Goal: Check status

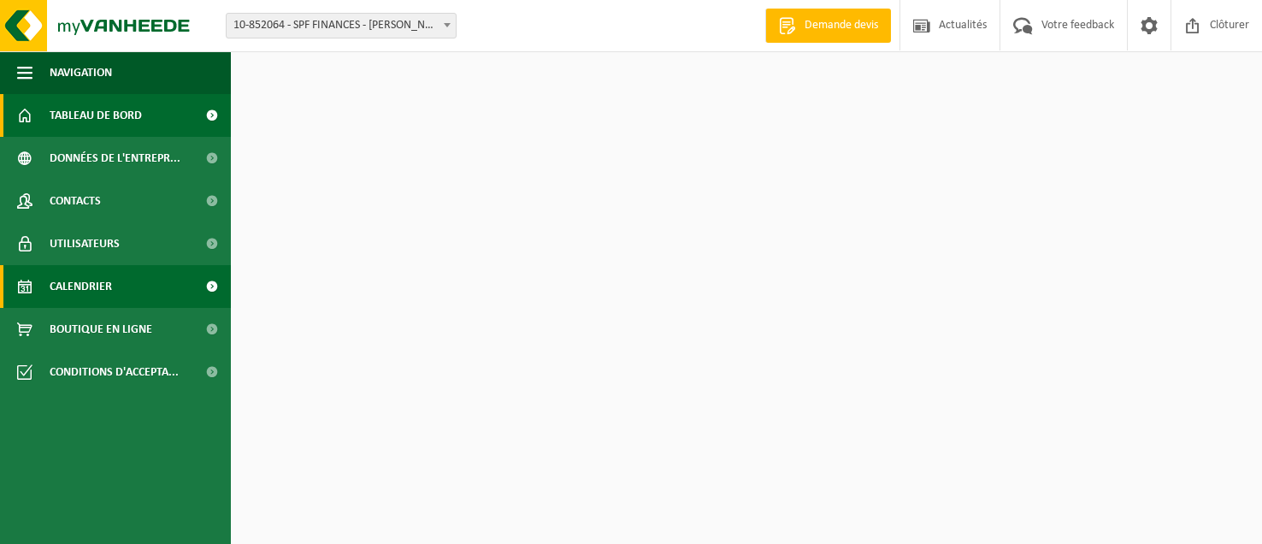
click at [107, 276] on span "Calendrier" at bounding box center [81, 286] width 62 height 43
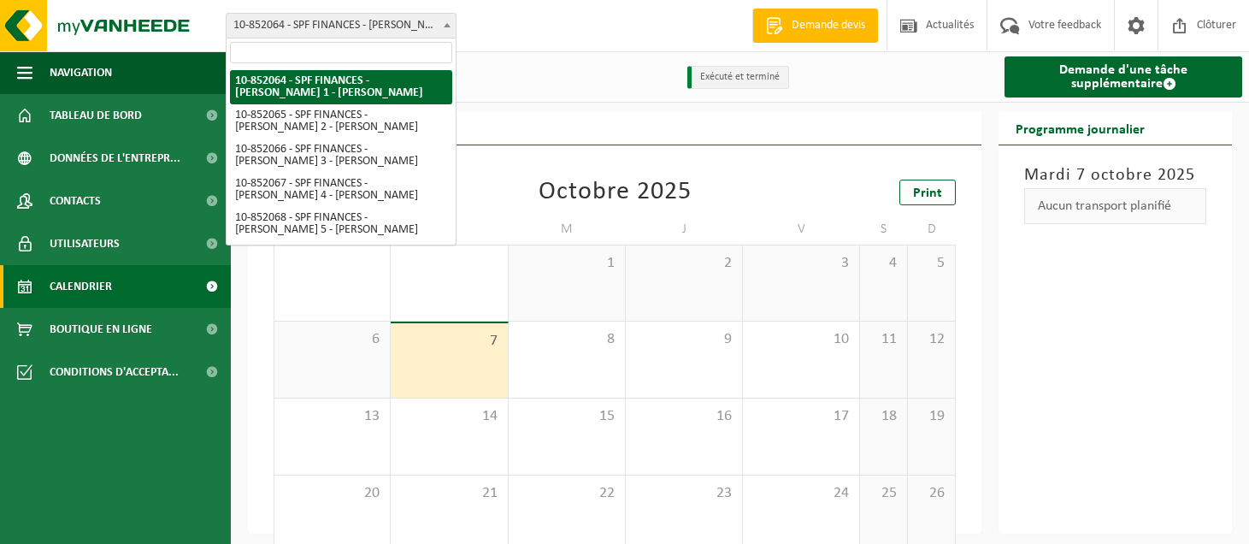
click at [357, 14] on span "10-852064 - SPF FINANCES - [PERSON_NAME] 1 - [PERSON_NAME]" at bounding box center [341, 26] width 229 height 24
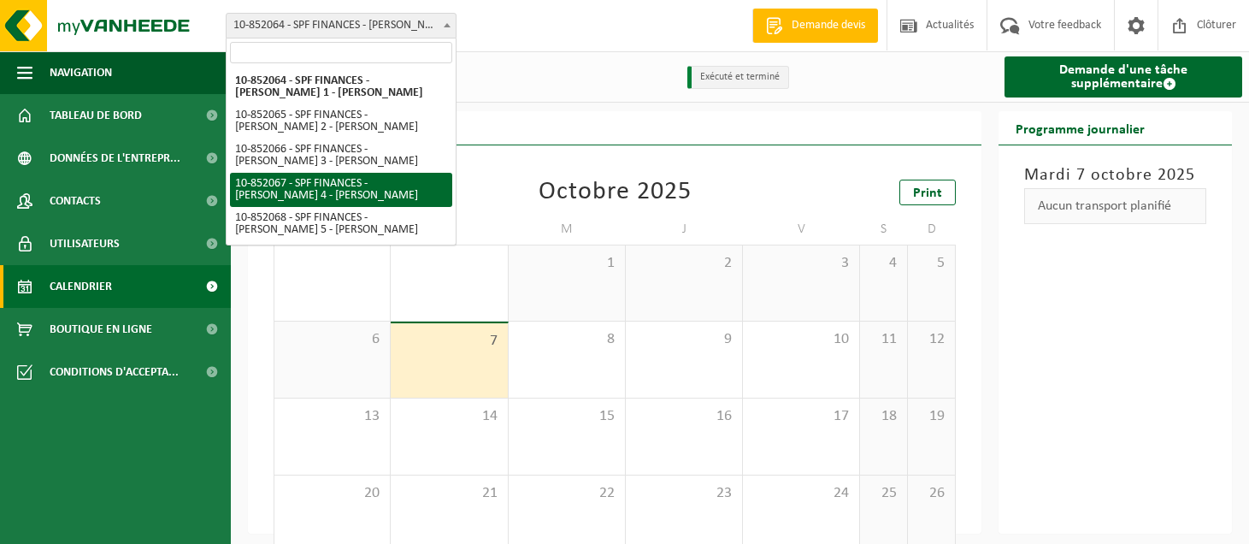
select select "96941"
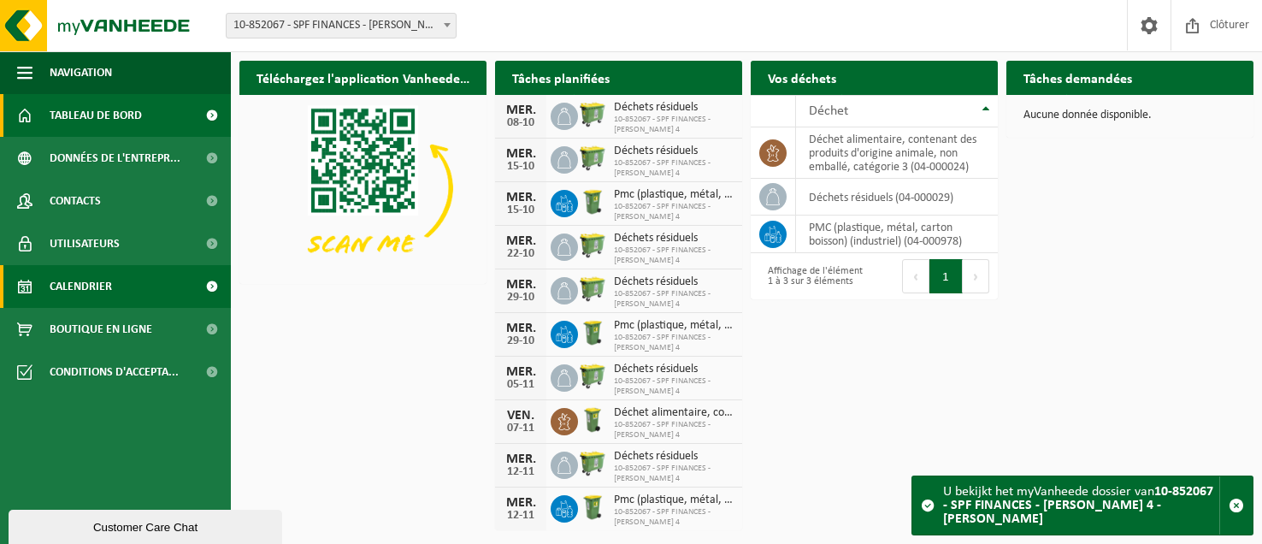
click at [130, 266] on link "Calendrier" at bounding box center [115, 286] width 231 height 43
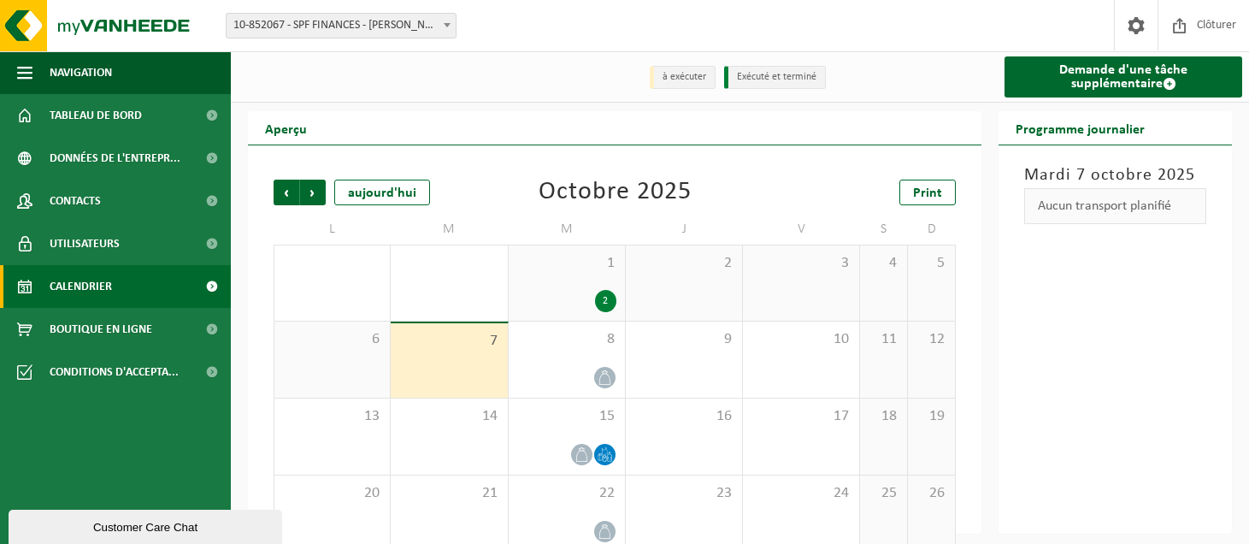
click at [411, 27] on span "10-852067 - SPF FINANCES - [PERSON_NAME] 4 - [PERSON_NAME]" at bounding box center [341, 26] width 229 height 24
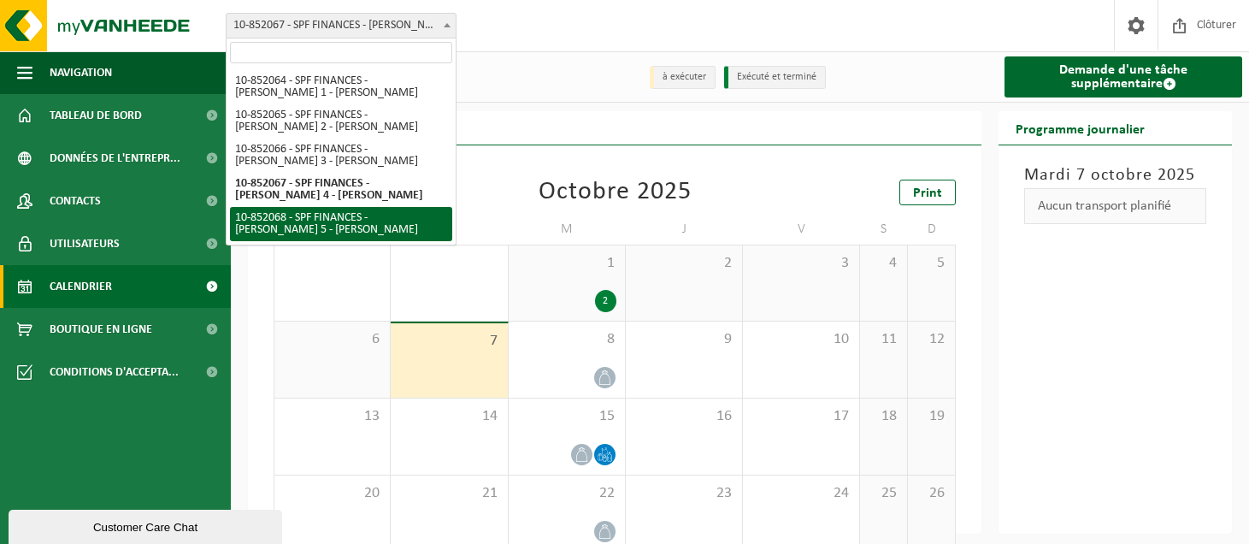
select select "96942"
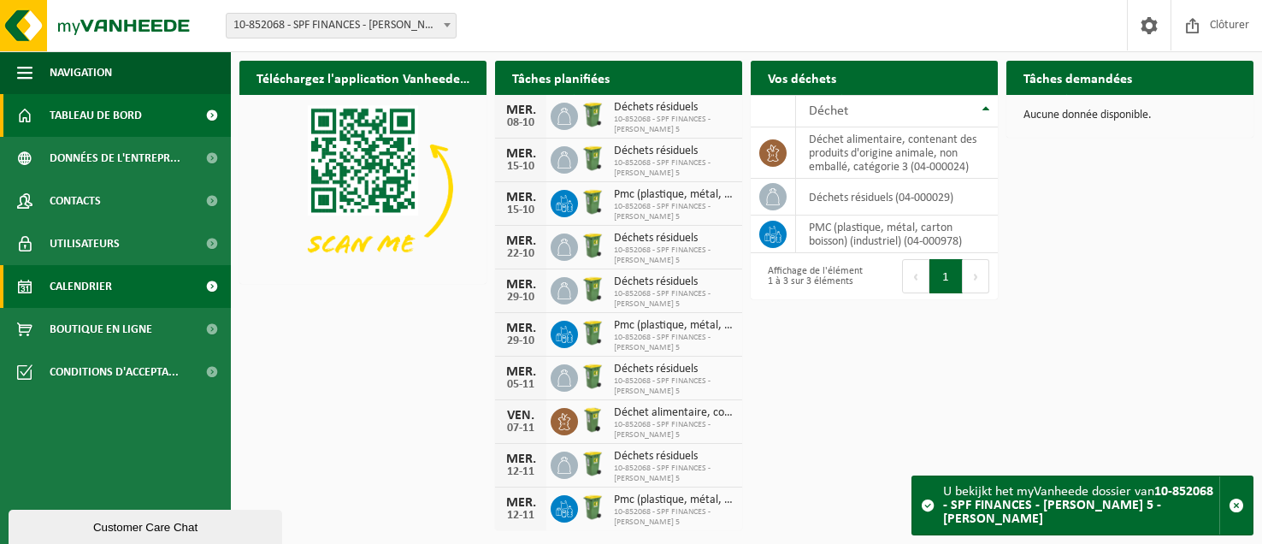
click at [106, 286] on span "Calendrier" at bounding box center [81, 286] width 62 height 43
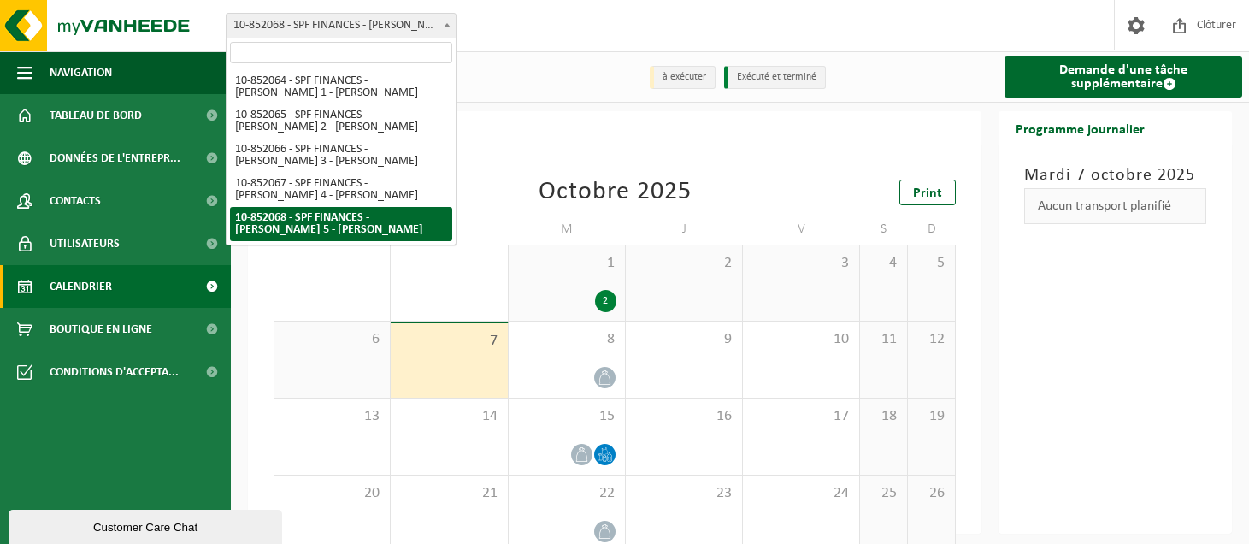
click at [370, 27] on span "10-852068 - SPF FINANCES - [PERSON_NAME] 5 - [PERSON_NAME]" at bounding box center [341, 26] width 229 height 24
